Goal: Navigation & Orientation: Find specific page/section

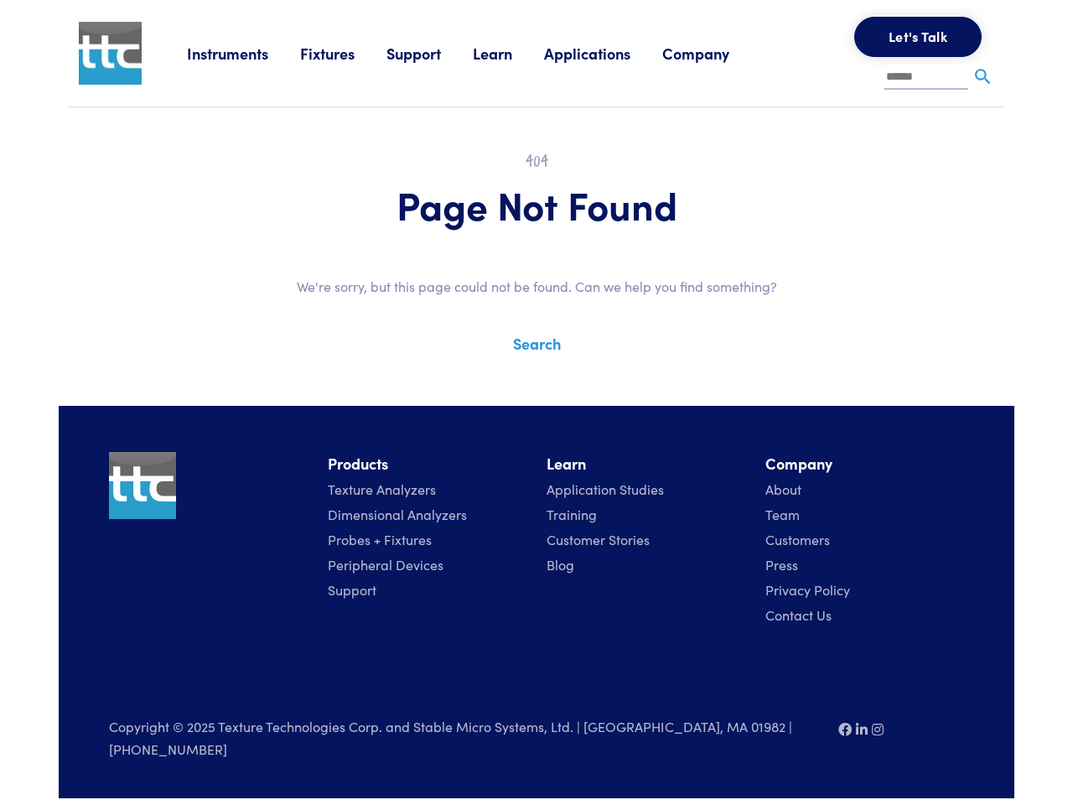
click at [536, 390] on div "Instruments Texture Analyzers Measure any physical product characteristic. TA.X…" at bounding box center [536, 399] width 955 height 798
click at [245, 53] on link "Instruments" at bounding box center [243, 53] width 113 height 21
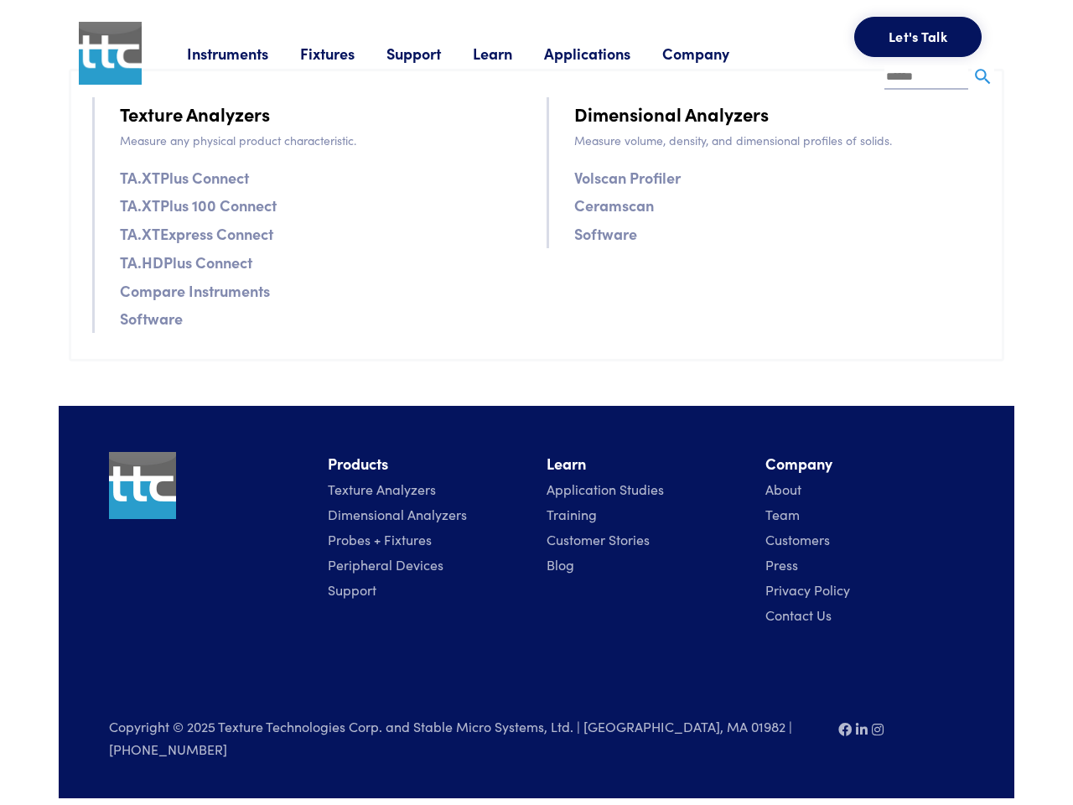
click at [345, 53] on link "Fixtures" at bounding box center [343, 53] width 86 height 21
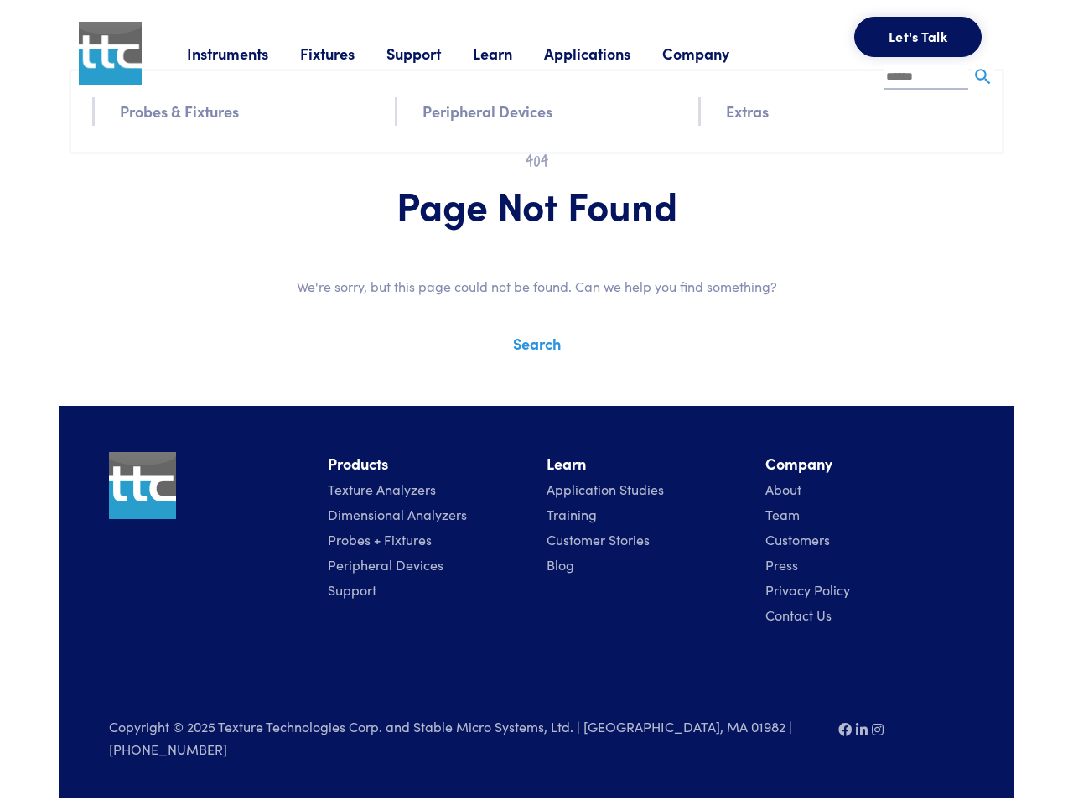
click at [433, 53] on link "Support" at bounding box center [429, 53] width 86 height 21
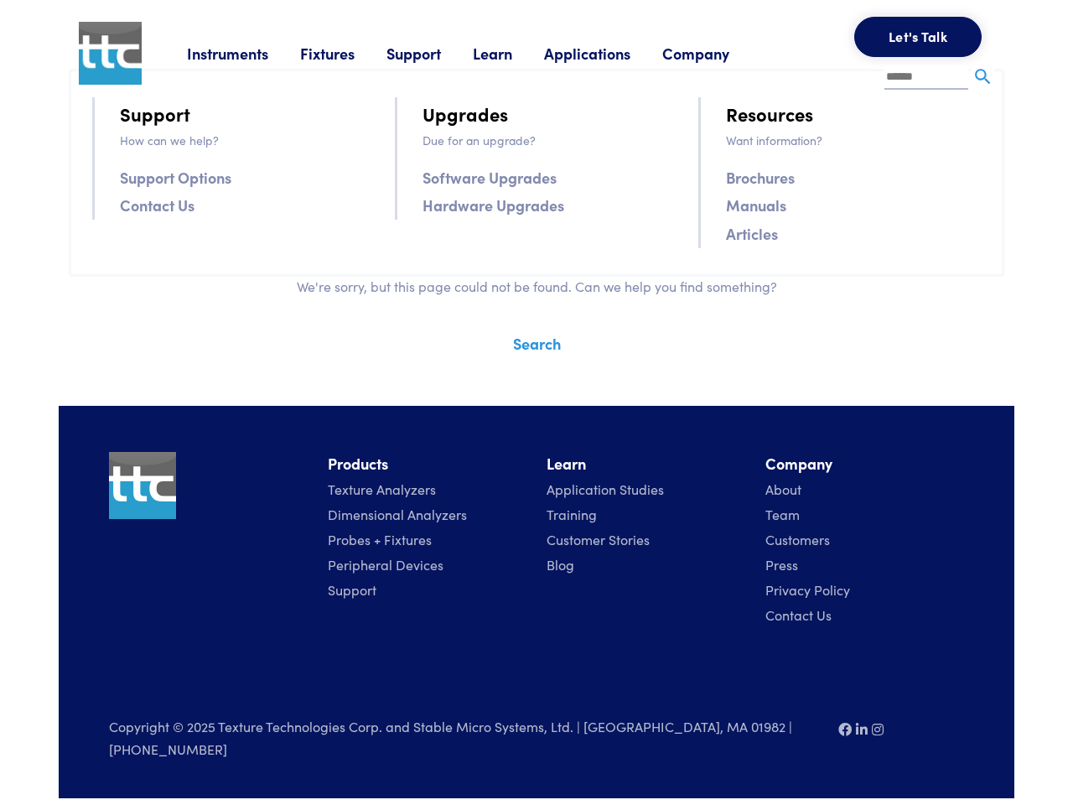
click at [514, 53] on link "Learn" at bounding box center [508, 53] width 71 height 21
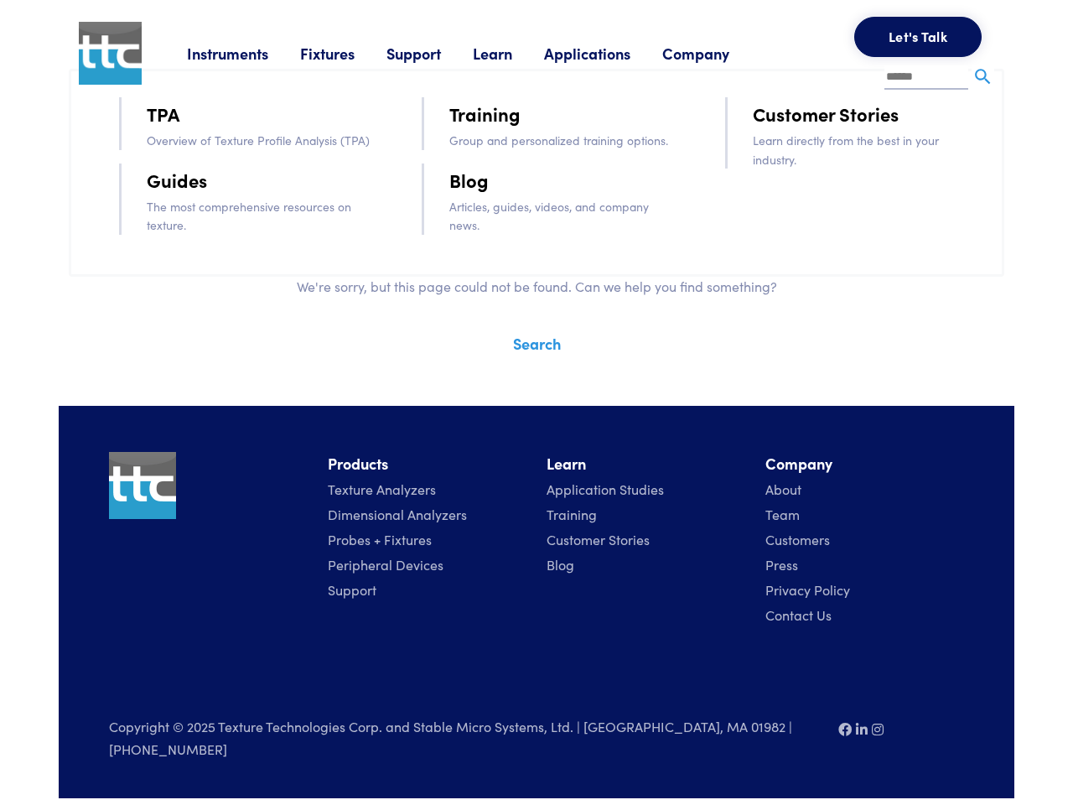
click at [609, 53] on link "Applications" at bounding box center [603, 53] width 118 height 21
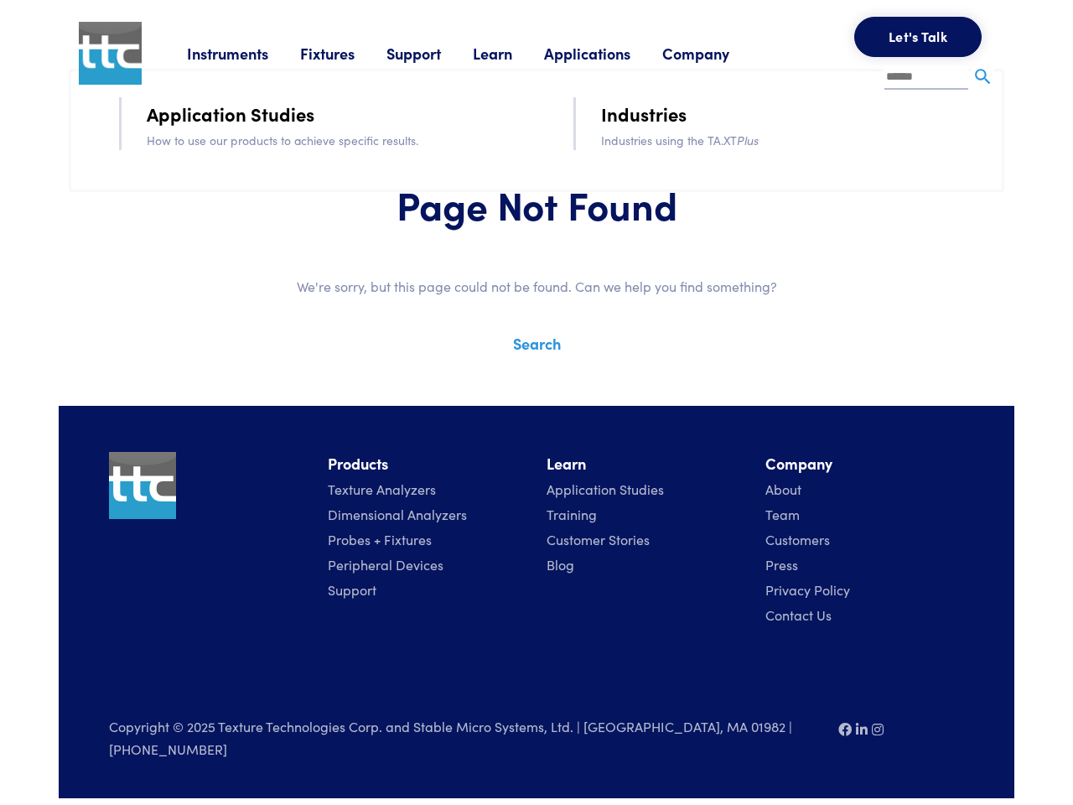
click at [718, 53] on link "Company" at bounding box center [711, 53] width 99 height 21
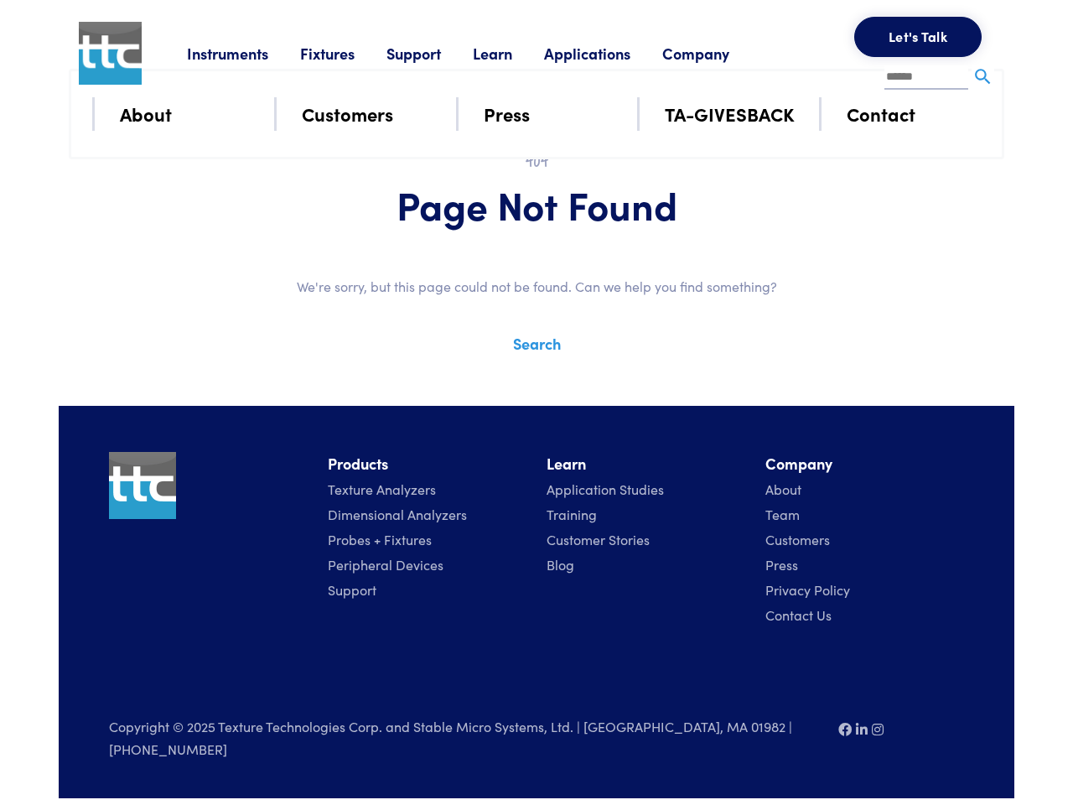
click at [918, 37] on button "Let's Talk" at bounding box center [917, 37] width 127 height 40
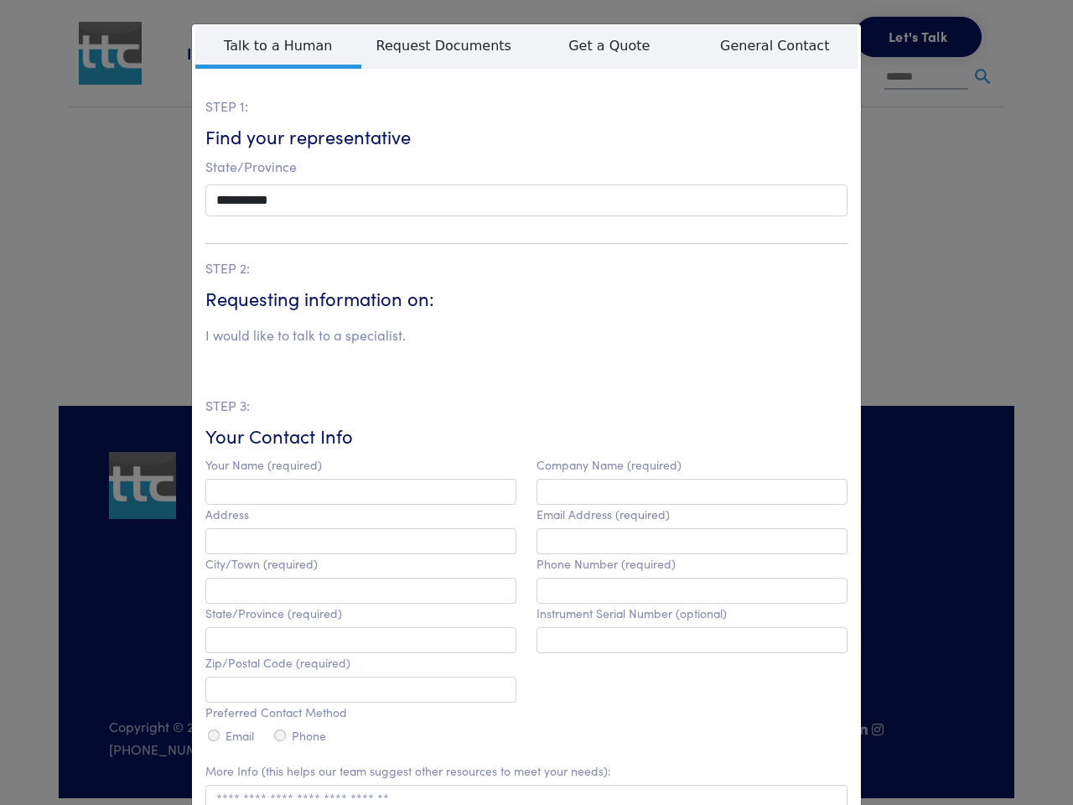
click at [982, 77] on div "**********" at bounding box center [536, 402] width 1073 height 805
click at [519, 798] on html "Instruments Texture Analyzers Measure any physical product characteristic. TA.X…" at bounding box center [536, 399] width 1073 height 798
